Goal: Task Accomplishment & Management: Use online tool/utility

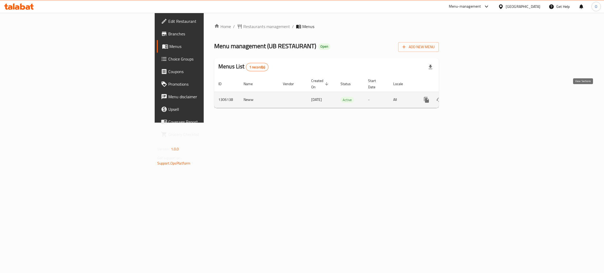
click at [467, 98] on icon "enhanced table" at bounding box center [464, 100] width 5 height 5
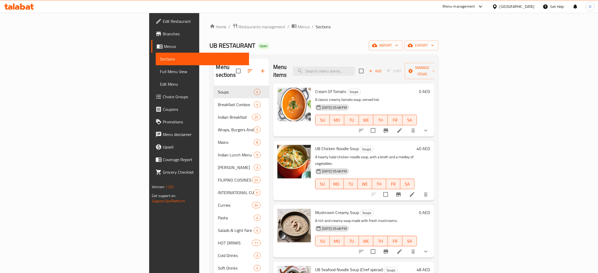
click at [160, 71] on span "Full Menu View" at bounding box center [202, 71] width 85 height 6
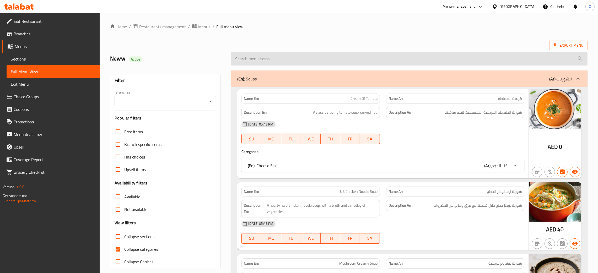
click at [355, 58] on input "search" at bounding box center [409, 58] width 357 height 13
paste input "Egg Fried Rice"
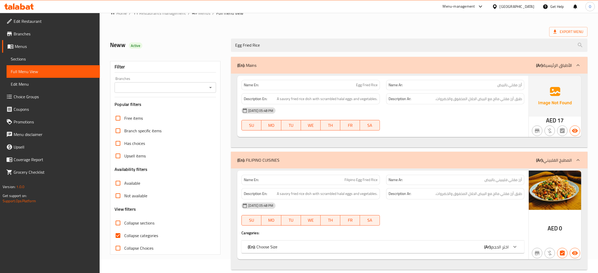
scroll to position [21, 0]
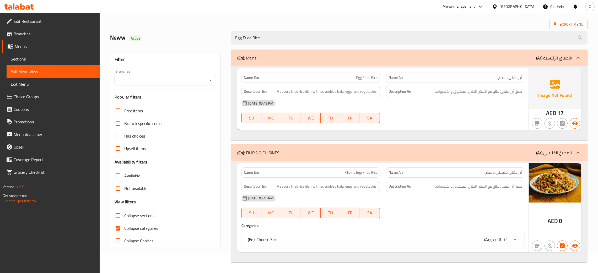
drag, startPoint x: 275, startPoint y: 36, endPoint x: 144, endPoint y: 19, distance: 131.1
click at [146, 20] on div "Home / Restaurants management / Menus / Full menu view Export Menu Neww Active …" at bounding box center [349, 132] width 478 height 260
paste input "Lemon Mint"
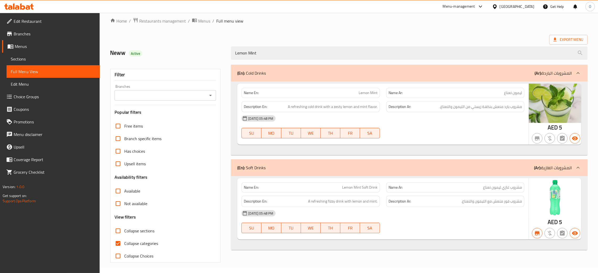
drag, startPoint x: 275, startPoint y: 53, endPoint x: 150, endPoint y: 45, distance: 125.6
click at [150, 45] on div "Neww Active Lemon Mint" at bounding box center [349, 52] width 484 height 23
paste input "ice tea"
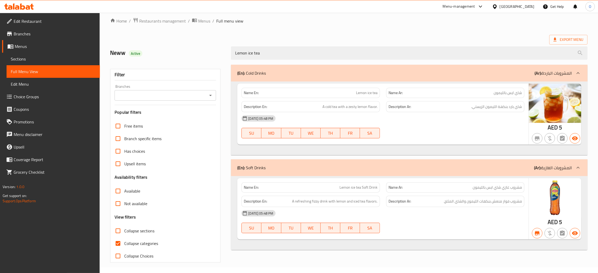
type input "Lemon ice tea"
